Goal: Information Seeking & Learning: Learn about a topic

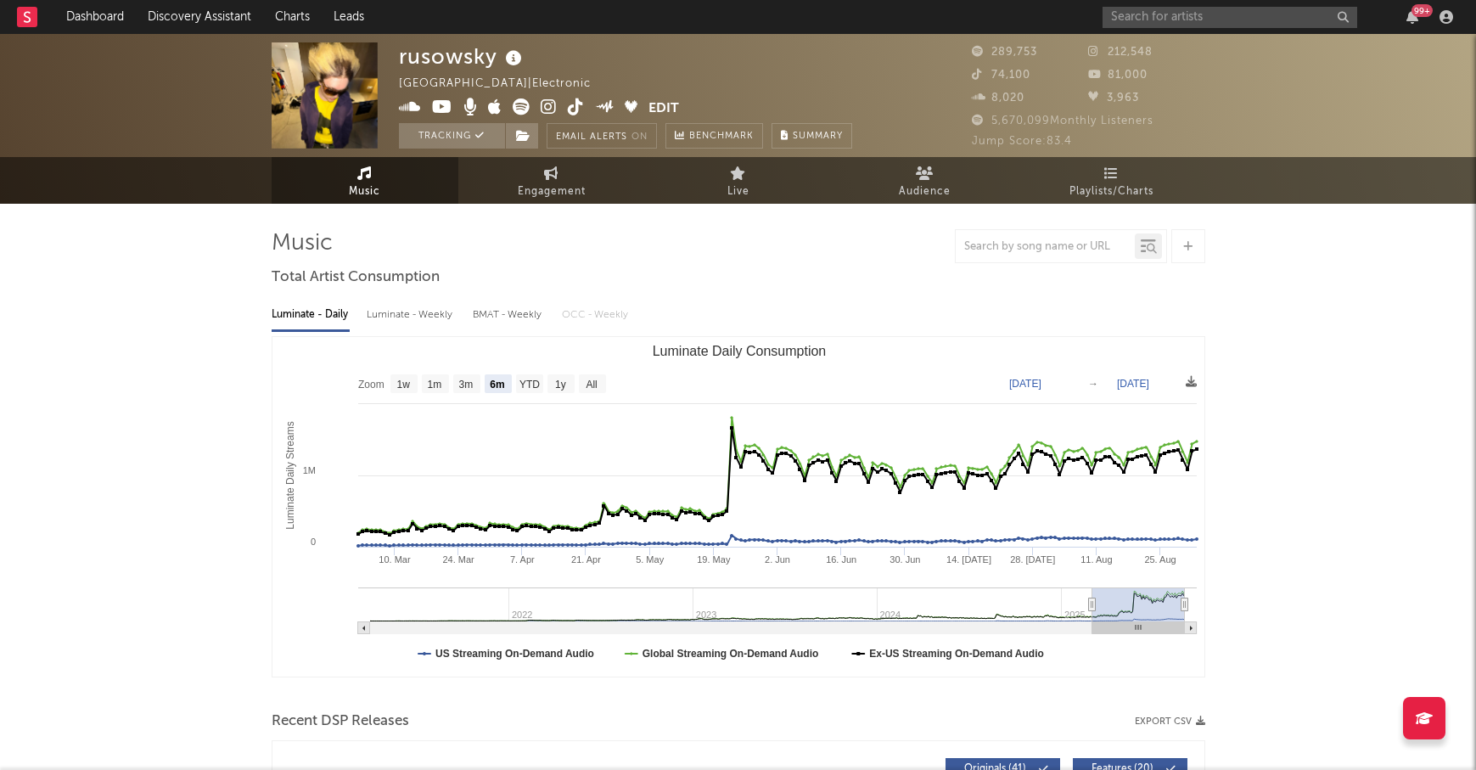
select select "6m"
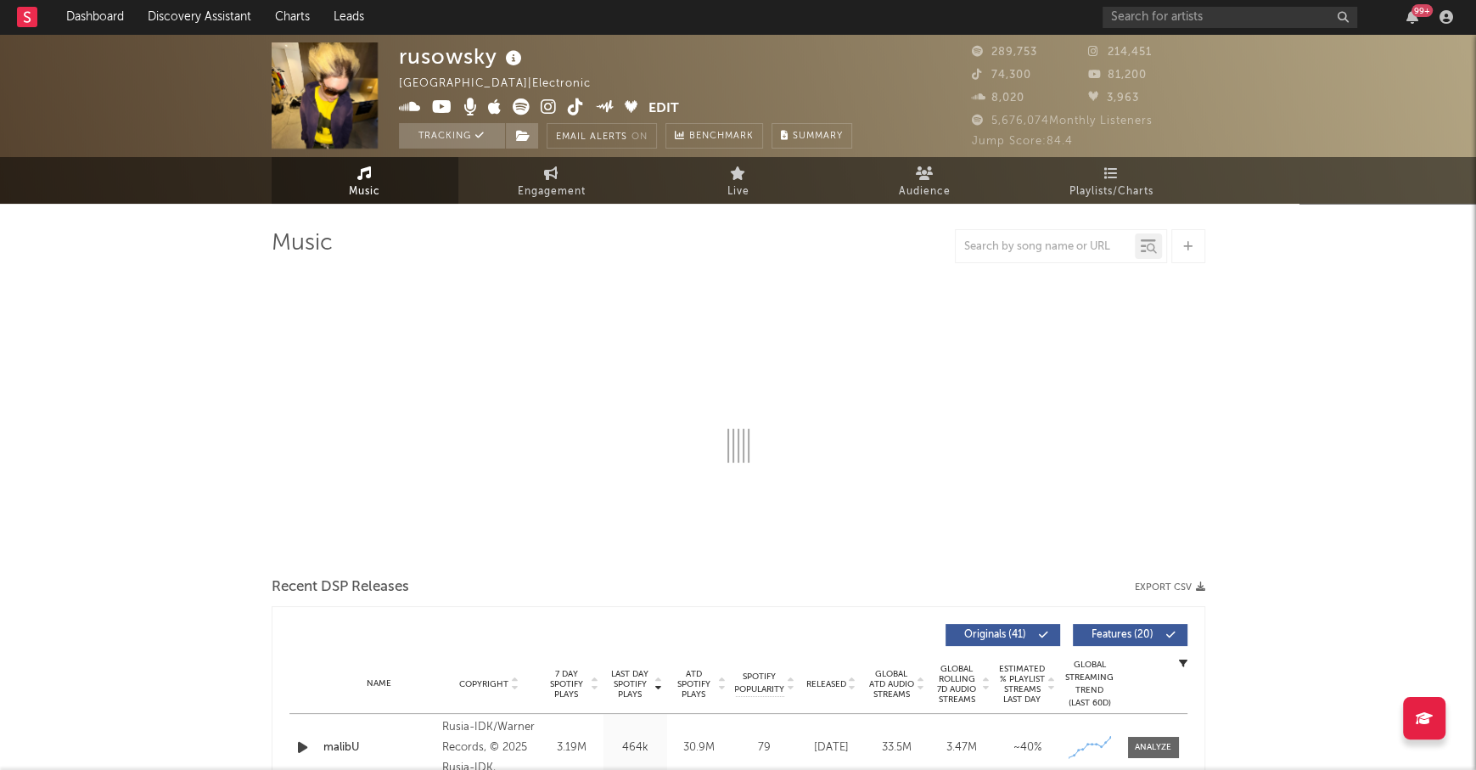
select select "6m"
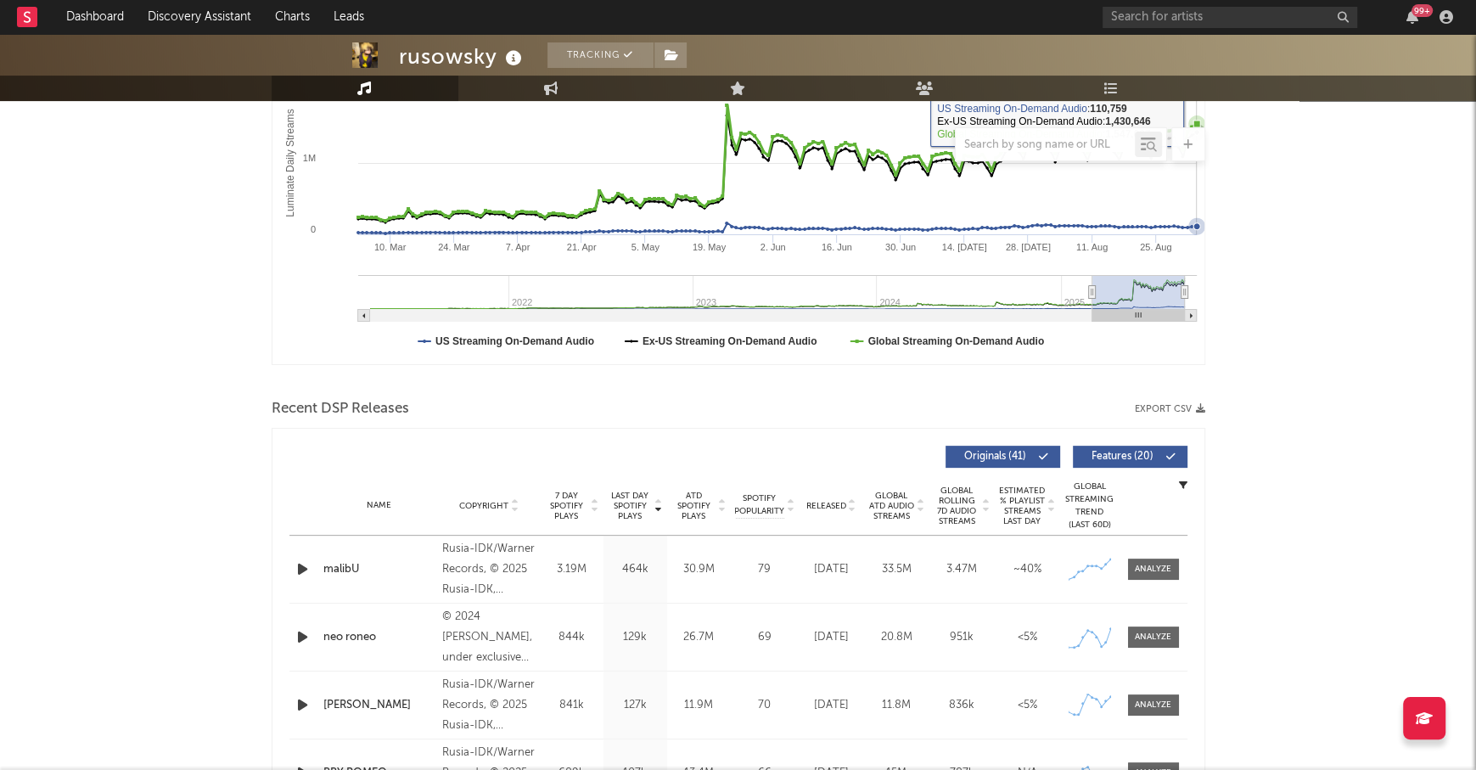
scroll to position [363, 0]
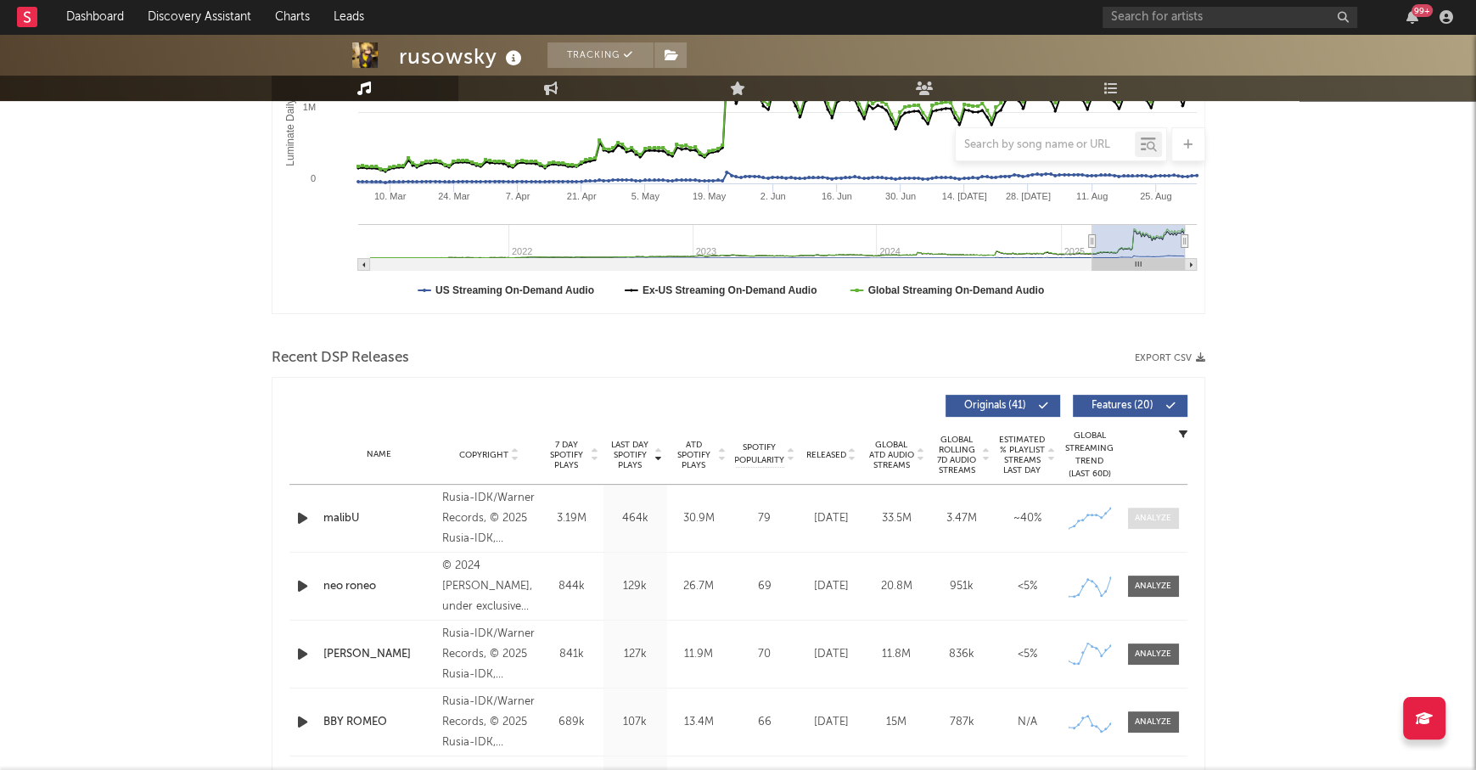
click at [1165, 518] on div at bounding box center [1153, 518] width 36 height 13
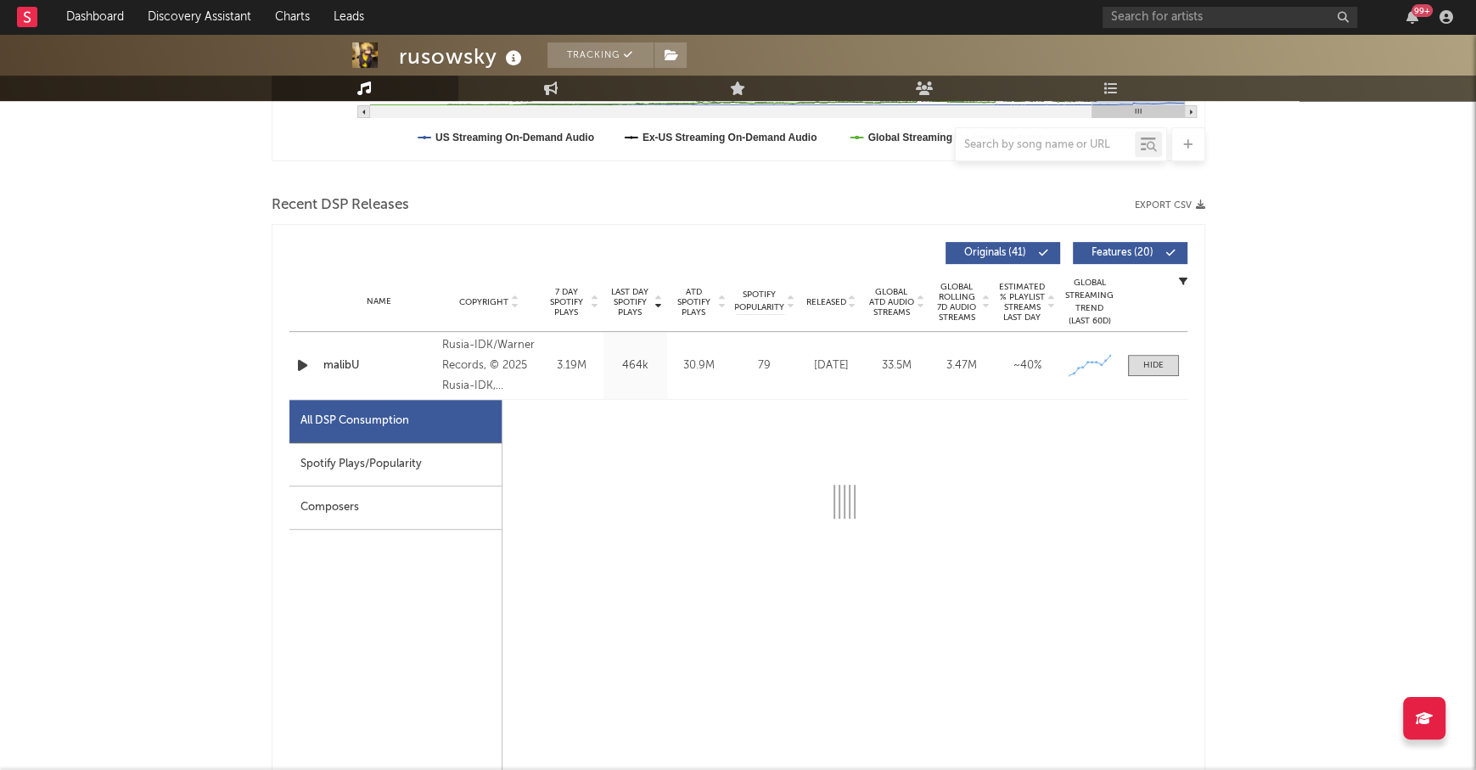
select select "1w"
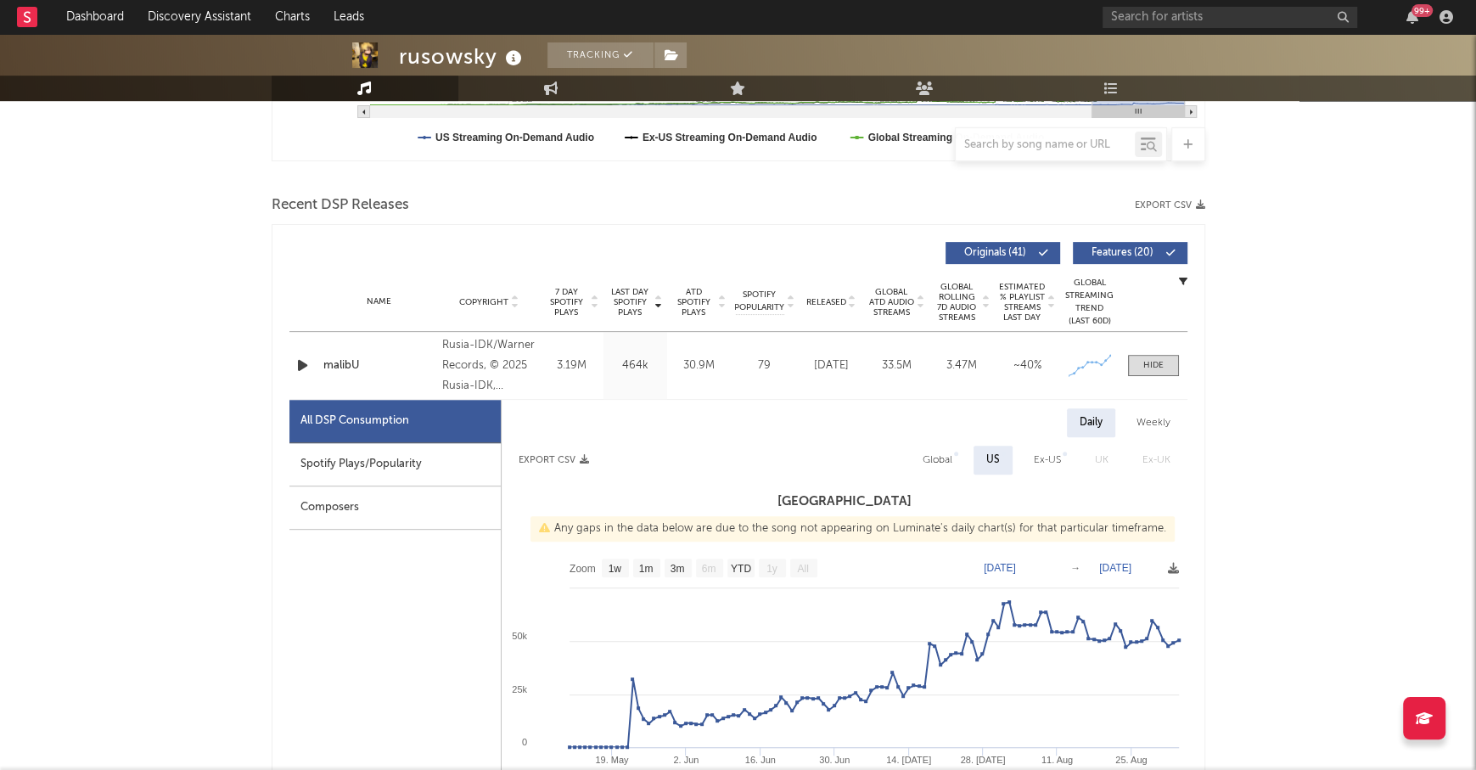
scroll to position [531, 0]
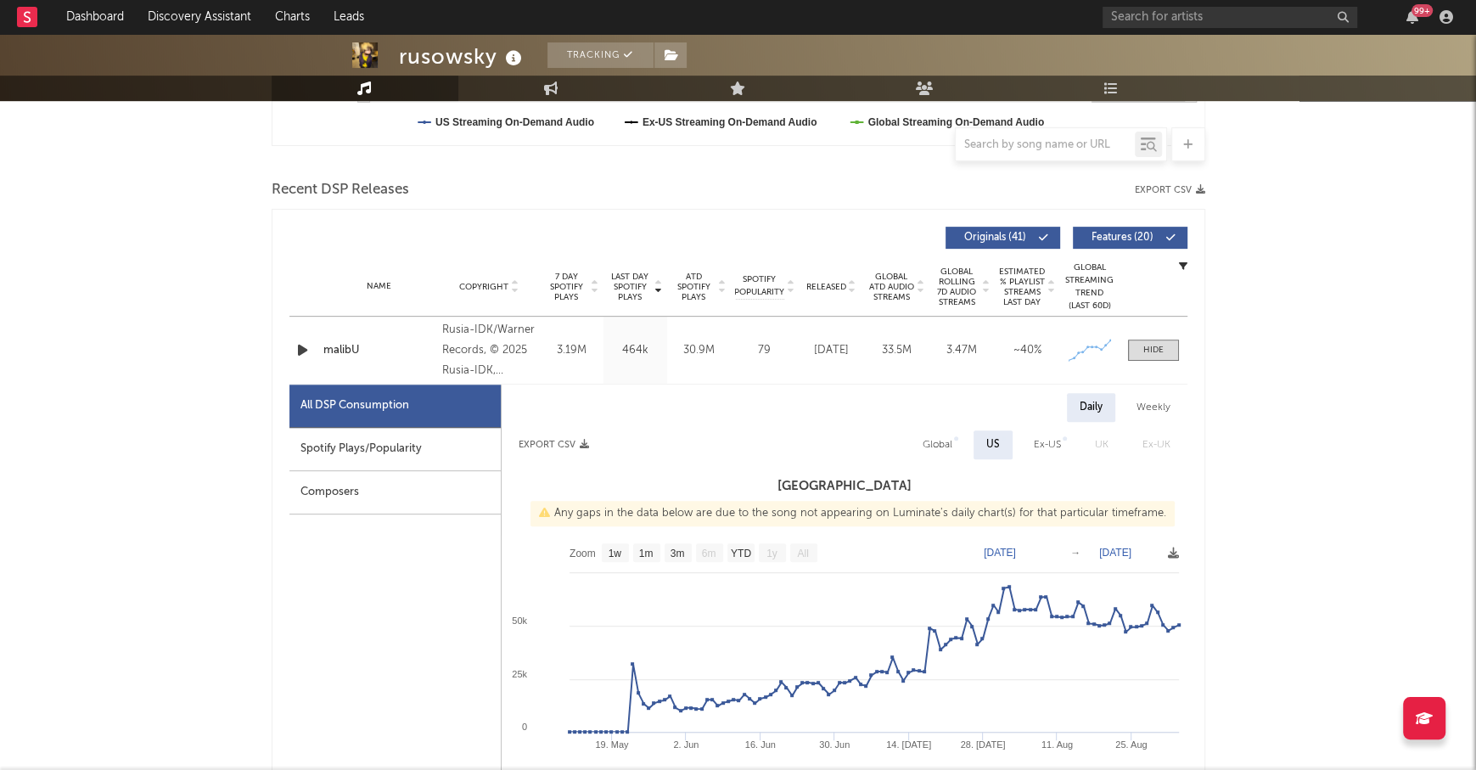
click at [464, 448] on div "Spotify Plays/Popularity" at bounding box center [394, 449] width 211 height 43
select select "1w"
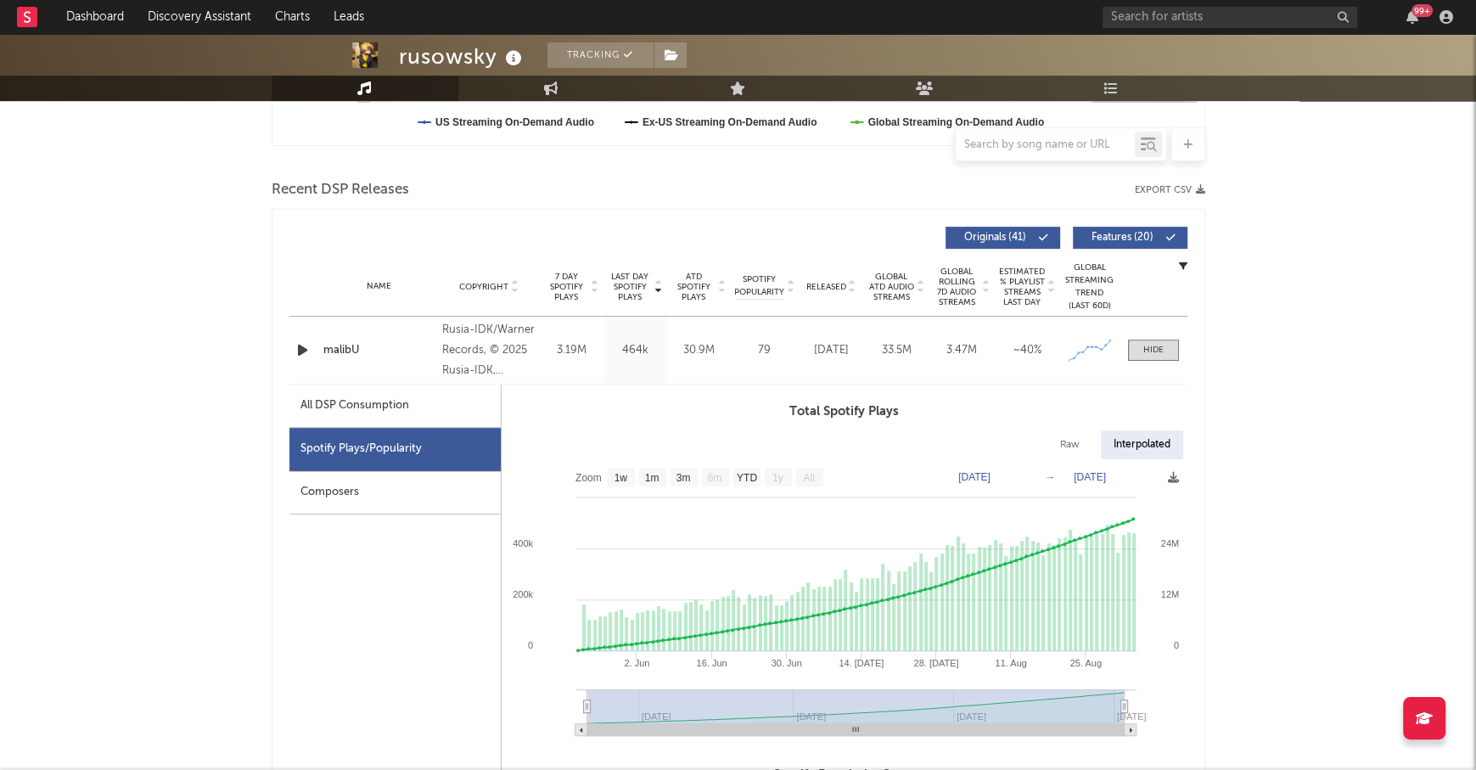
click at [446, 405] on div "All DSP Consumption" at bounding box center [394, 405] width 211 height 43
select select "1w"
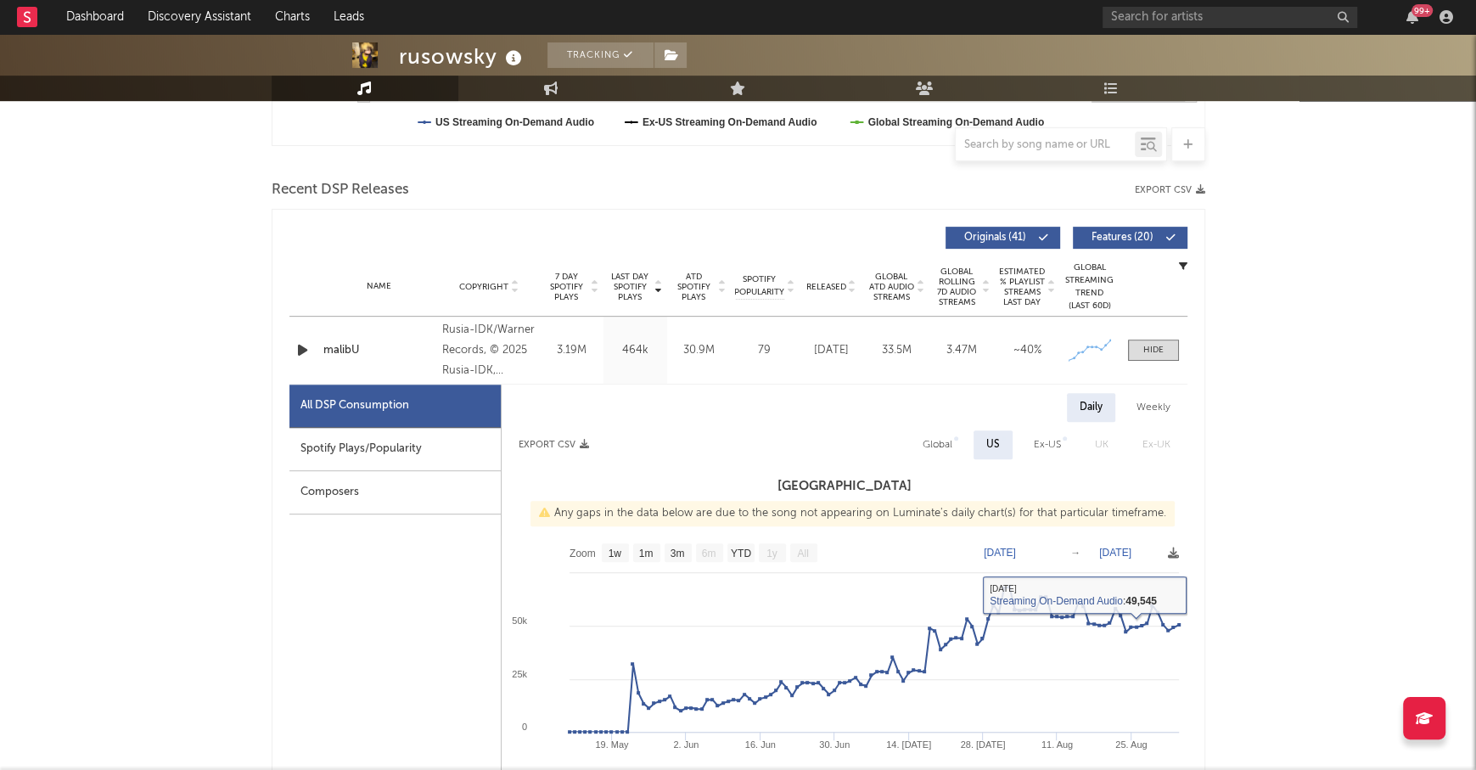
click at [944, 446] on div "Global" at bounding box center [937, 444] width 30 height 20
select select "1w"
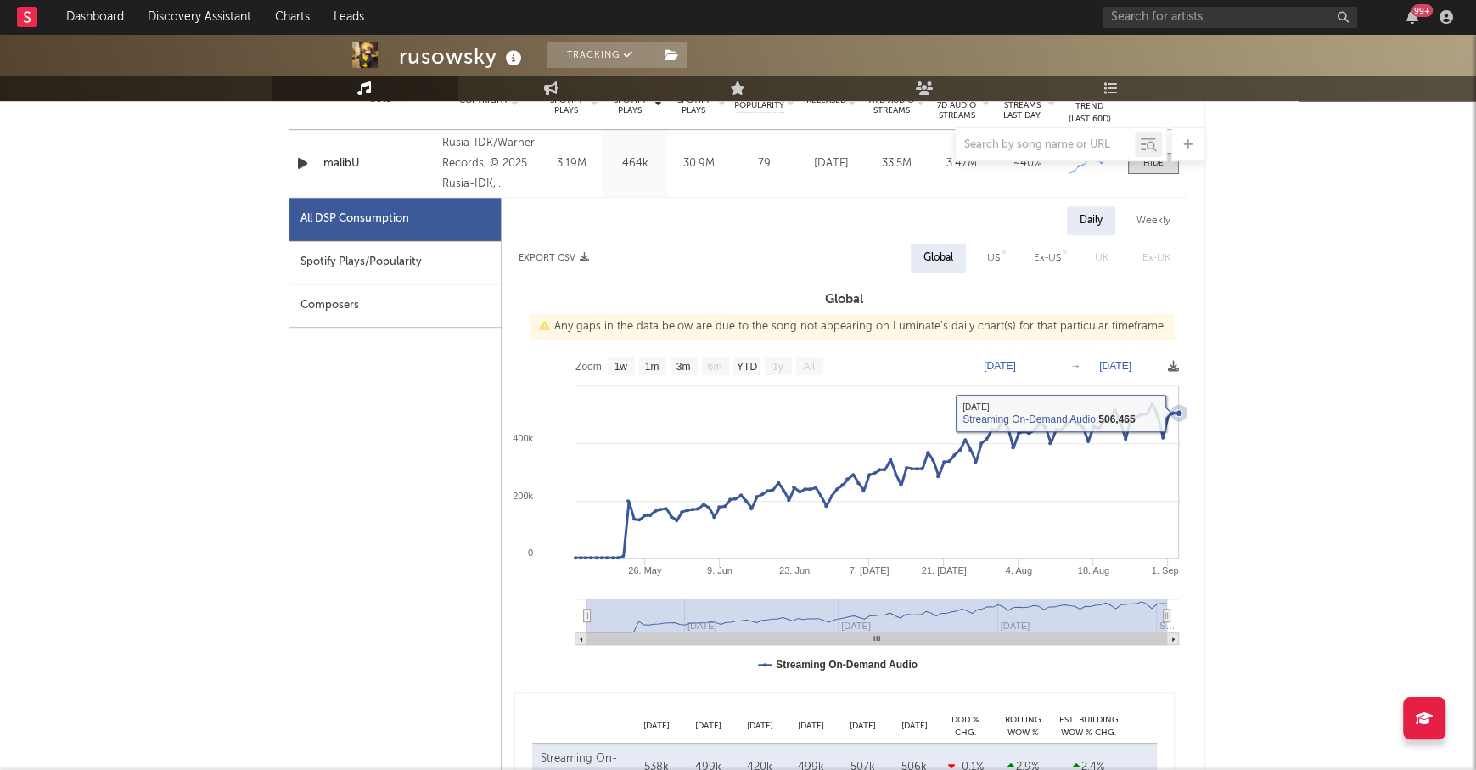
scroll to position [473, 0]
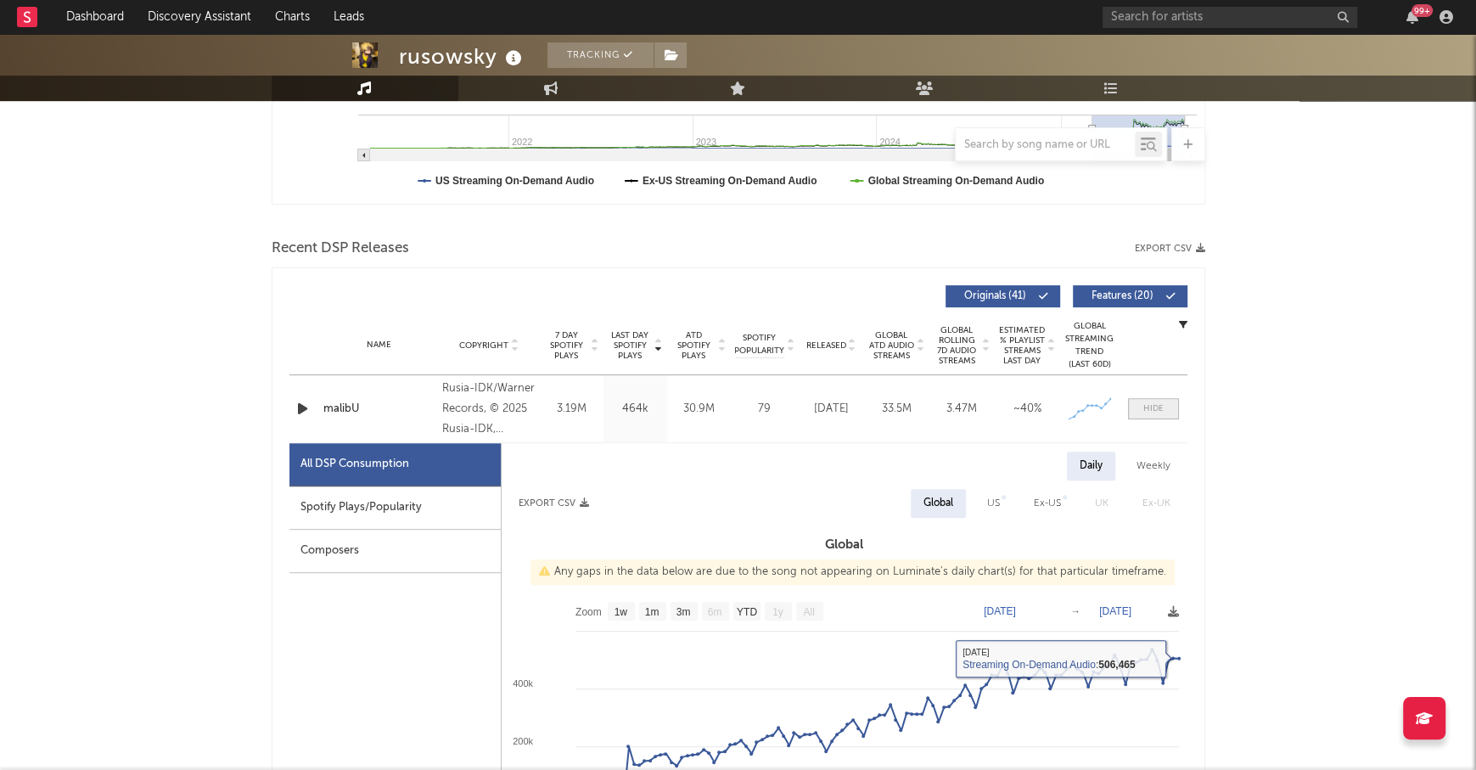
click at [1157, 411] on div at bounding box center [1153, 408] width 20 height 13
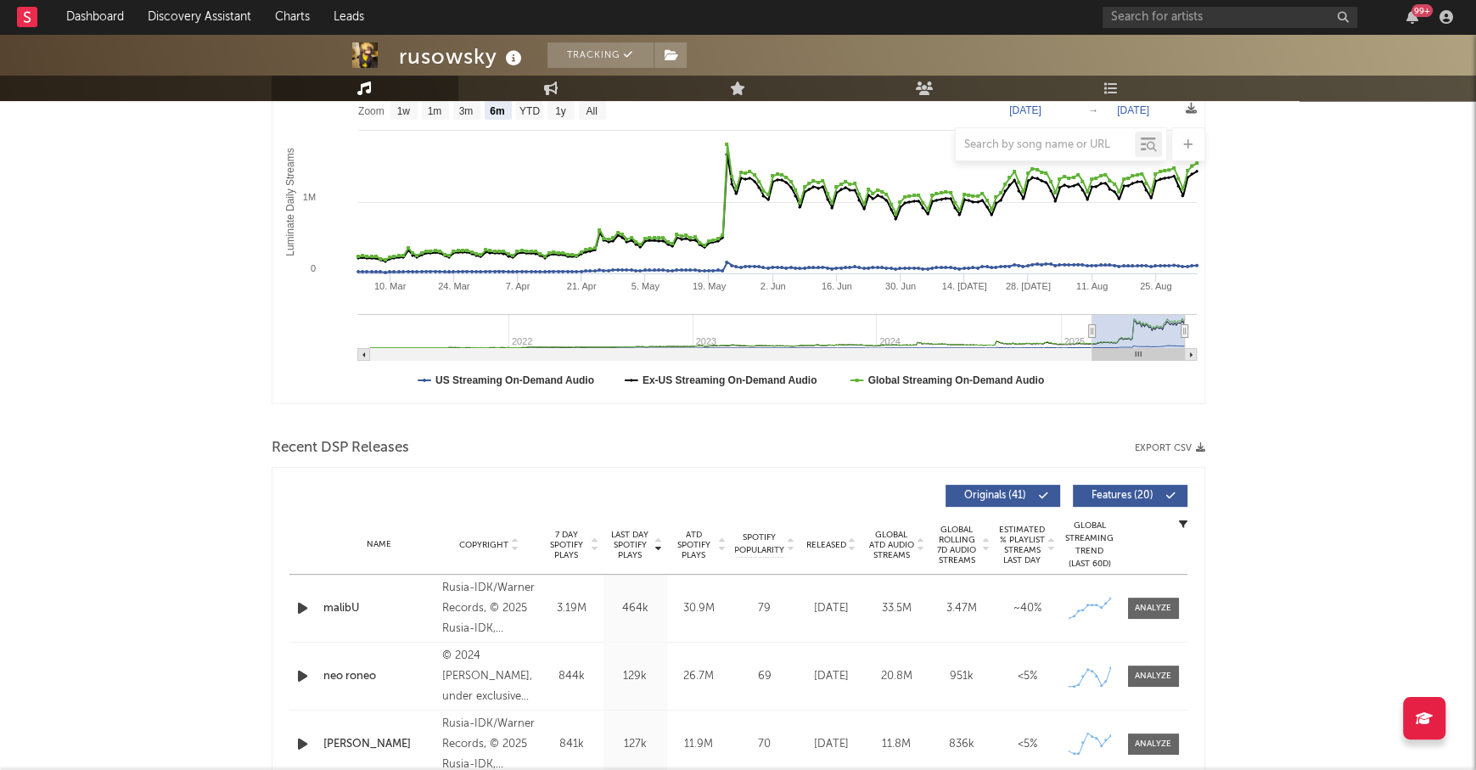
scroll to position [0, 0]
